Goal: Check status: Check status

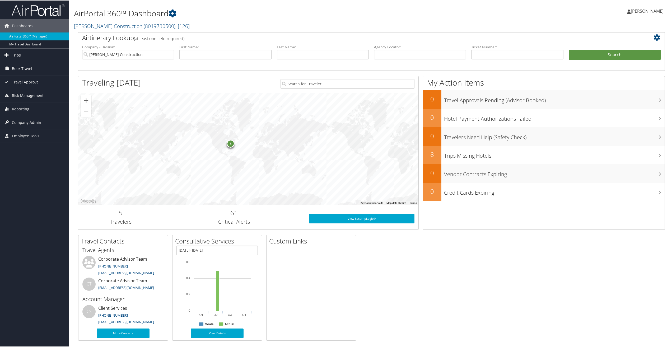
click at [15, 54] on span "Trips" at bounding box center [16, 54] width 9 height 13
click at [21, 71] on link "Current/Future Trips" at bounding box center [34, 73] width 69 height 8
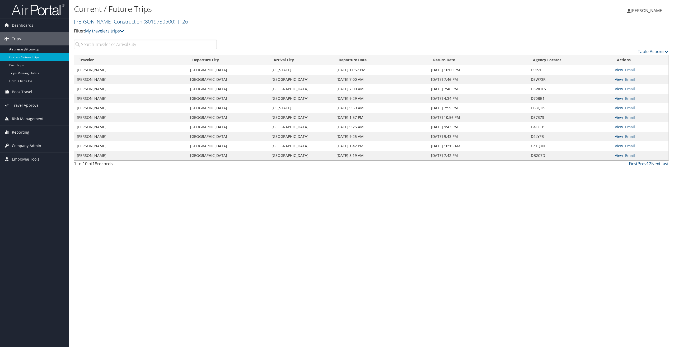
click at [653, 165] on link "Next" at bounding box center [655, 164] width 9 height 6
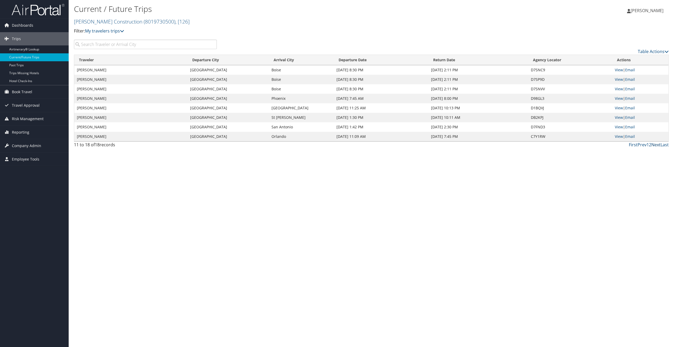
click at [659, 145] on link "Next" at bounding box center [655, 145] width 9 height 6
click at [643, 144] on link "Prev" at bounding box center [642, 145] width 9 height 6
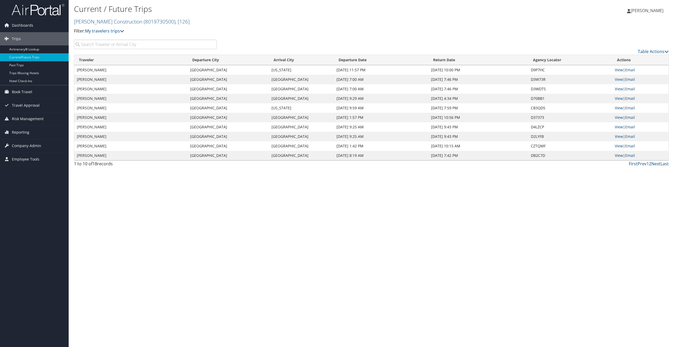
click at [617, 154] on link "View" at bounding box center [619, 155] width 8 height 5
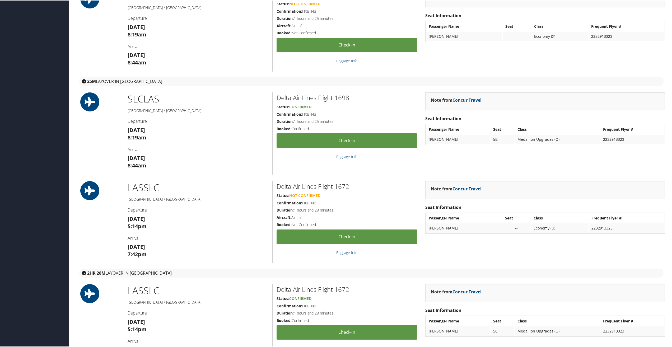
scroll to position [222, 0]
